Goal: Navigation & Orientation: Find specific page/section

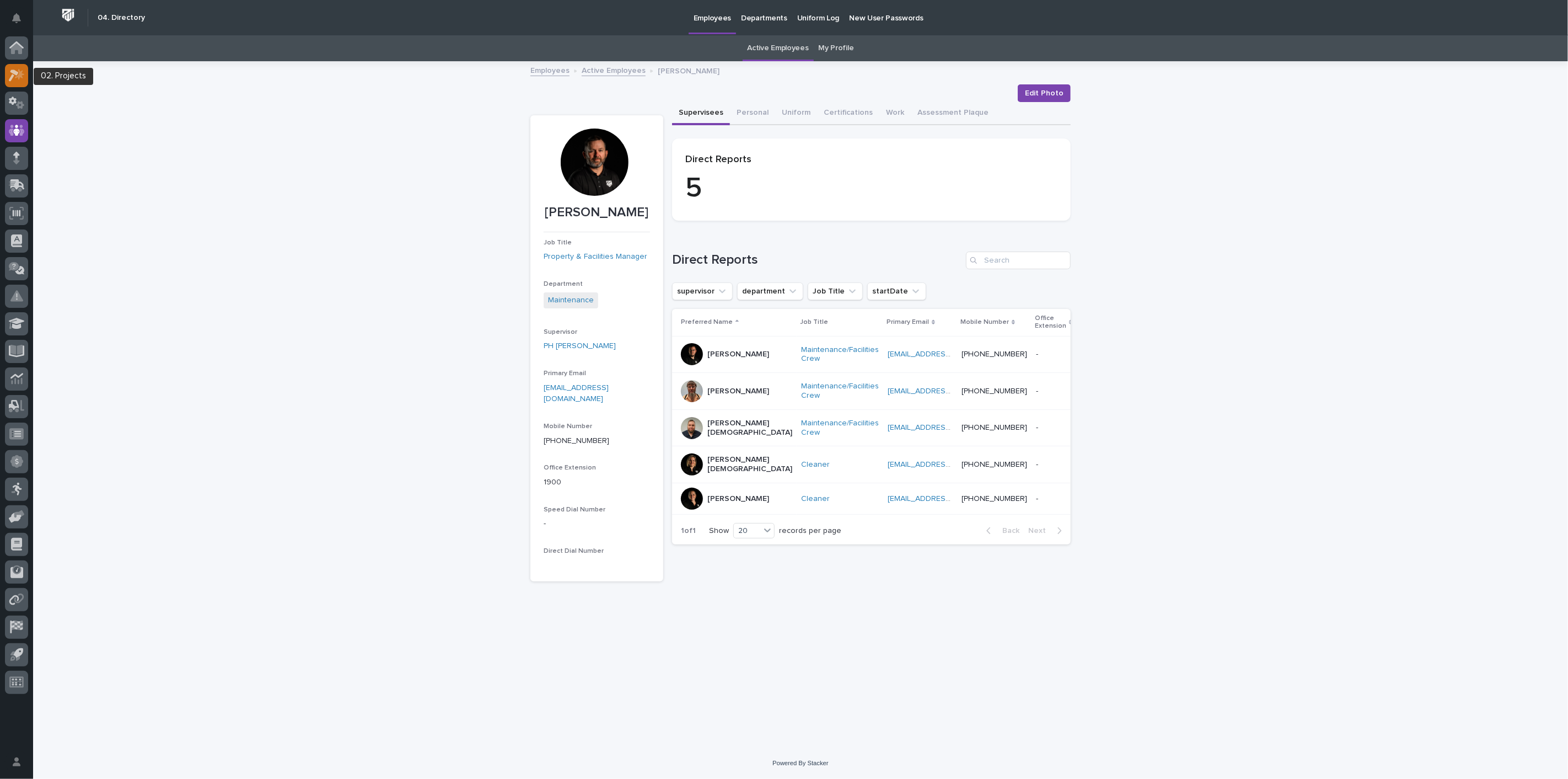
click at [15, 68] on div at bounding box center [16, 76] width 23 height 23
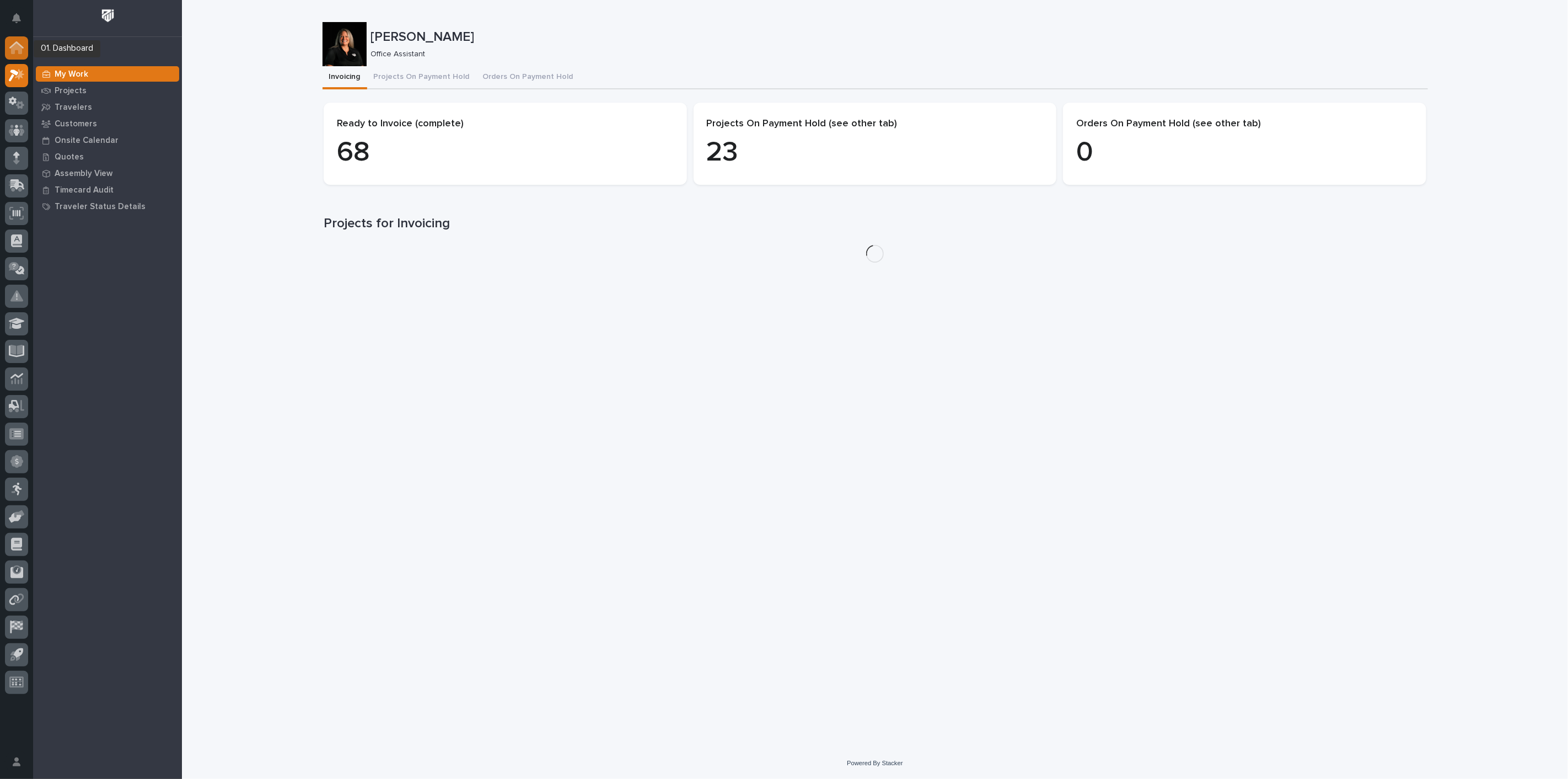
click at [21, 44] on icon at bounding box center [16, 48] width 15 height 13
